Goal: Use online tool/utility: Use online tool/utility

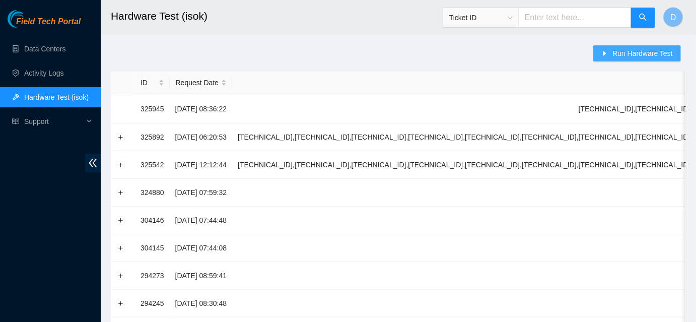
click at [635, 48] on span "Run Hardware Test" at bounding box center [643, 53] width 60 height 11
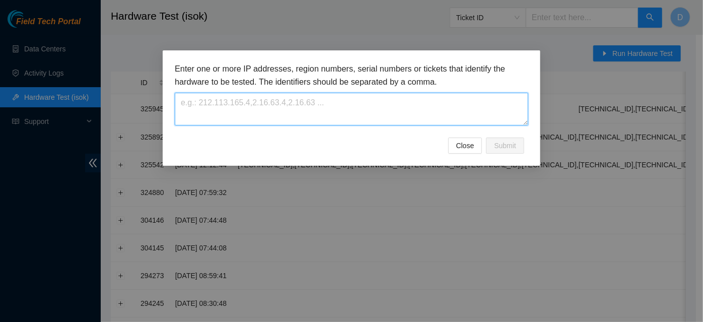
click at [464, 107] on textarea at bounding box center [352, 109] width 354 height 33
paste textarea "[TECHNICAL_ID],[TECHNICAL_ID],[TECHNICAL_ID],[TECHNICAL_ID],[TECHNICAL_ID],[TEC…"
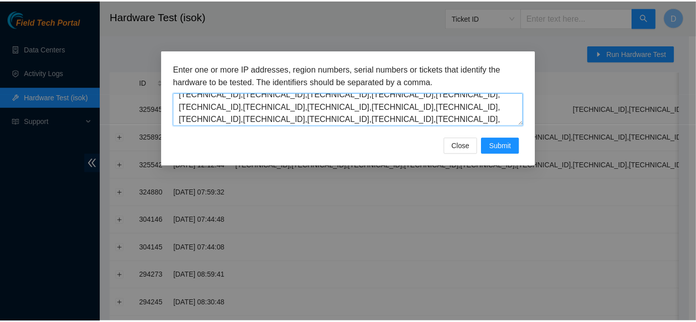
scroll to position [59, 0]
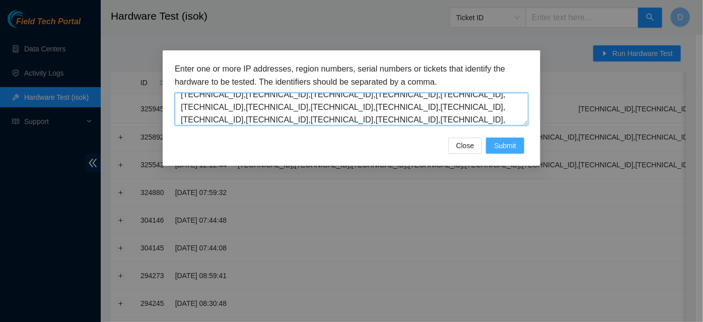
type textarea "[TECHNICAL_ID],[TECHNICAL_ID],[TECHNICAL_ID],[TECHNICAL_ID],[TECHNICAL_ID],[TEC…"
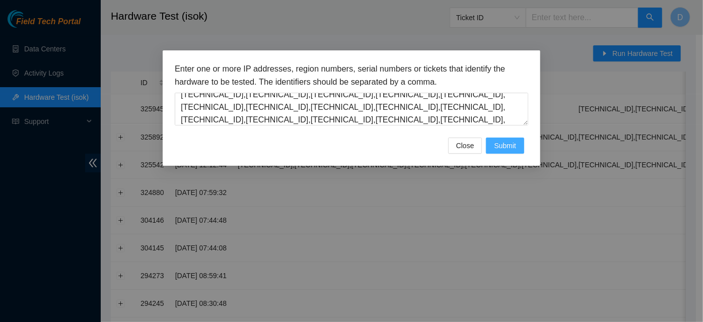
click at [506, 149] on span "Submit" at bounding box center [505, 145] width 22 height 11
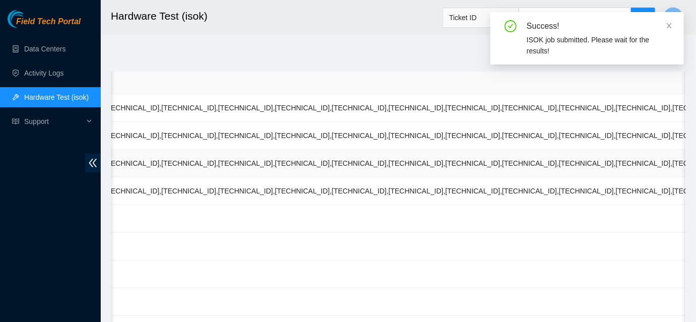
scroll to position [0, 589]
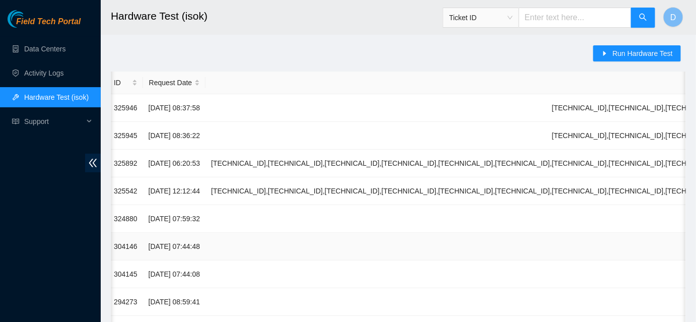
scroll to position [0, 0]
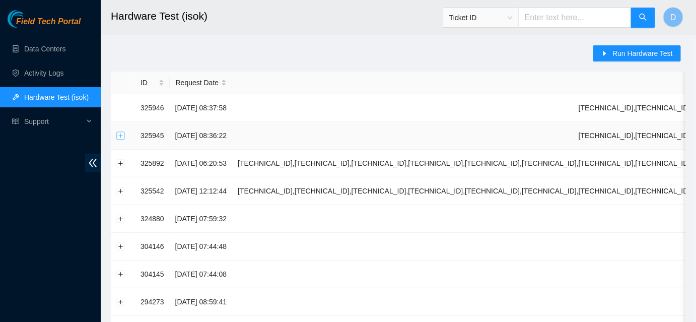
click at [119, 136] on button "Expand row" at bounding box center [121, 136] width 8 height 8
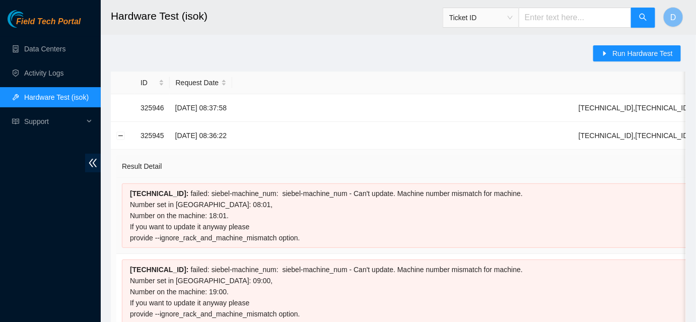
click at [217, 238] on div "[TECHNICAL_ID] : failed: siebel-machine_num: siebel-machine_num - Can't update.…" at bounding box center [628, 215] width 1012 height 65
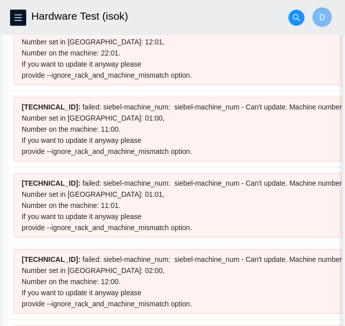
scroll to position [847, 0]
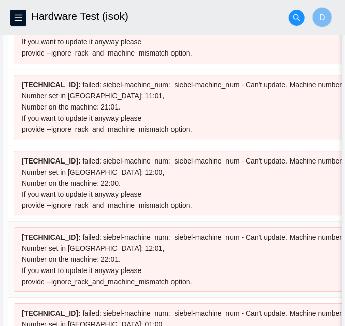
scroll to position [636, 0]
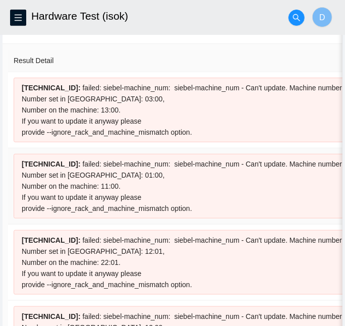
scroll to position [106, 0]
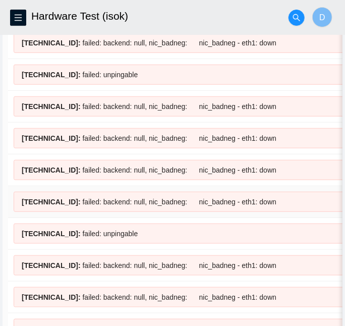
scroll to position [2020, 0]
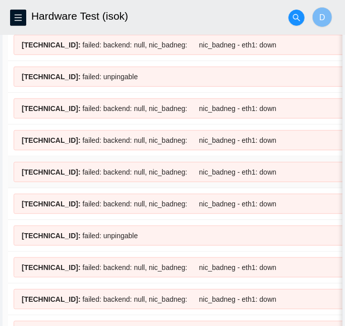
click at [48, 168] on span "[TECHNICAL_ID] :" at bounding box center [51, 172] width 59 height 8
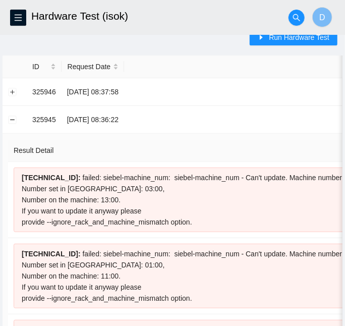
scroll to position [0, 0]
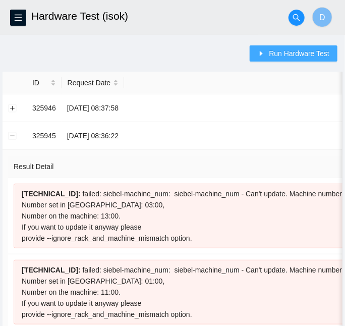
click at [299, 53] on span "Run Hardware Test" at bounding box center [299, 53] width 60 height 11
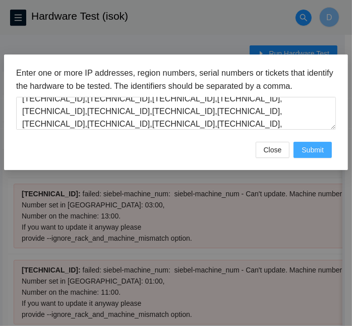
click at [306, 148] on span "Submit" at bounding box center [312, 149] width 22 height 11
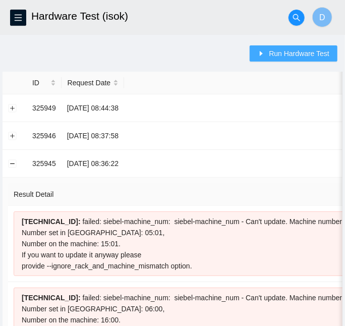
click at [275, 52] on span "Run Hardware Test" at bounding box center [299, 53] width 60 height 11
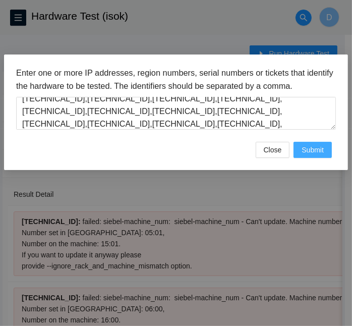
click at [307, 143] on button "Submit" at bounding box center [312, 150] width 38 height 16
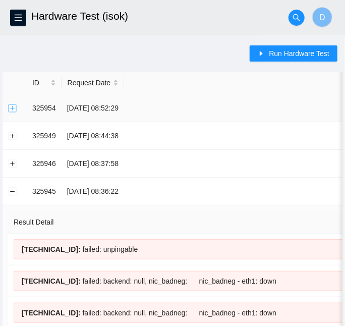
click at [11, 111] on button "Expand row" at bounding box center [13, 108] width 8 height 8
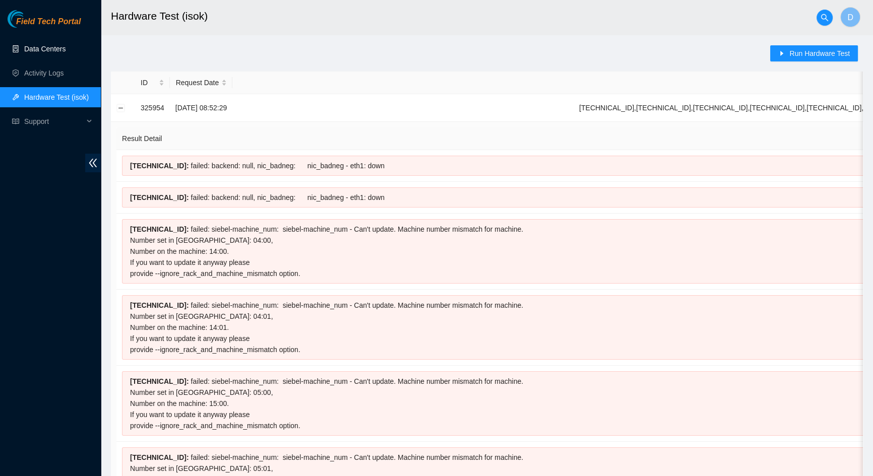
click at [60, 48] on link "Data Centers" at bounding box center [44, 49] width 41 height 8
